Goal: Task Accomplishment & Management: Use online tool/utility

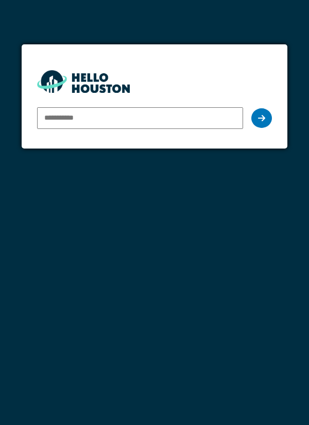
type input "**********"
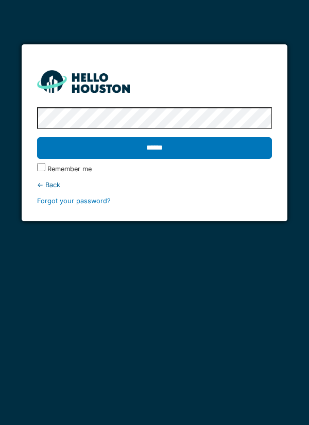
click at [253, 153] on input "******" at bounding box center [155, 148] width 236 height 22
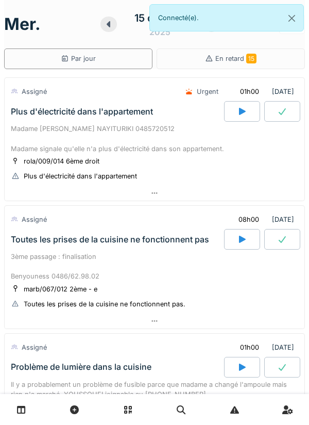
click at [29, 121] on div "Plus d'électricité dans l'appartement" at bounding box center [117, 111] width 216 height 21
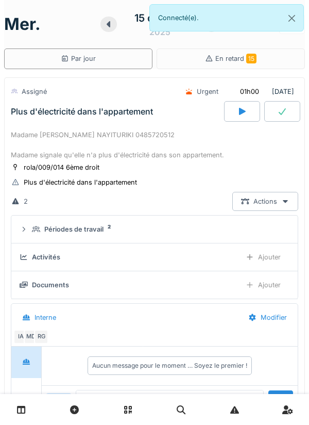
scroll to position [36, 0]
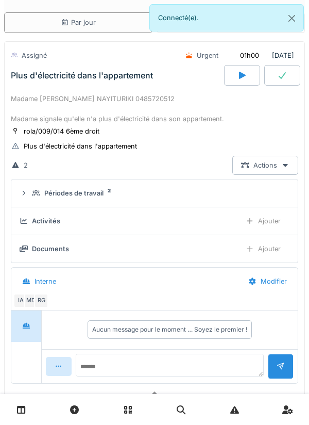
click at [31, 192] on div "Périodes de travail 2" at bounding box center [155, 193] width 270 height 10
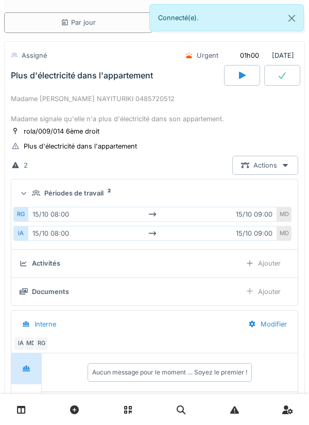
click at [29, 196] on div "Périodes de travail 2" at bounding box center [155, 193] width 270 height 10
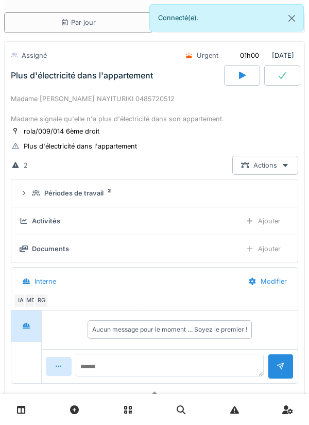
click at [29, 196] on div "Périodes de travail 2" at bounding box center [155, 193] width 270 height 10
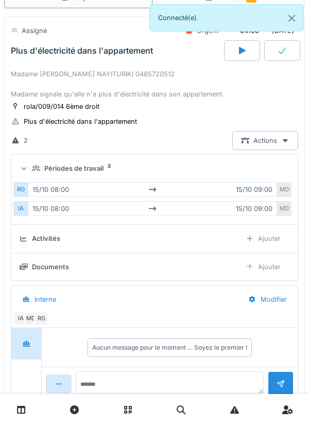
scroll to position [62, 0]
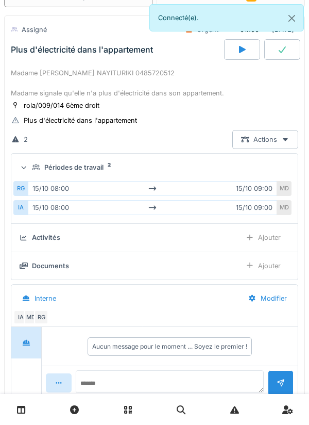
click at [27, 171] on icon at bounding box center [24, 167] width 7 height 8
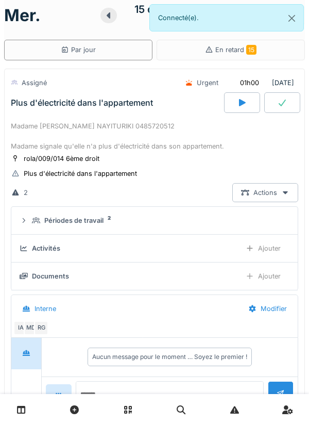
scroll to position [0, 0]
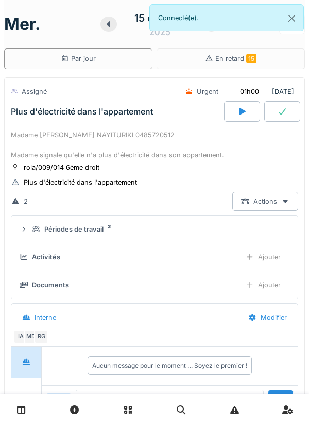
click at [30, 119] on div "Plus d'électricité dans l'appartement" at bounding box center [117, 111] width 216 height 21
